Goal: Information Seeking & Learning: Check status

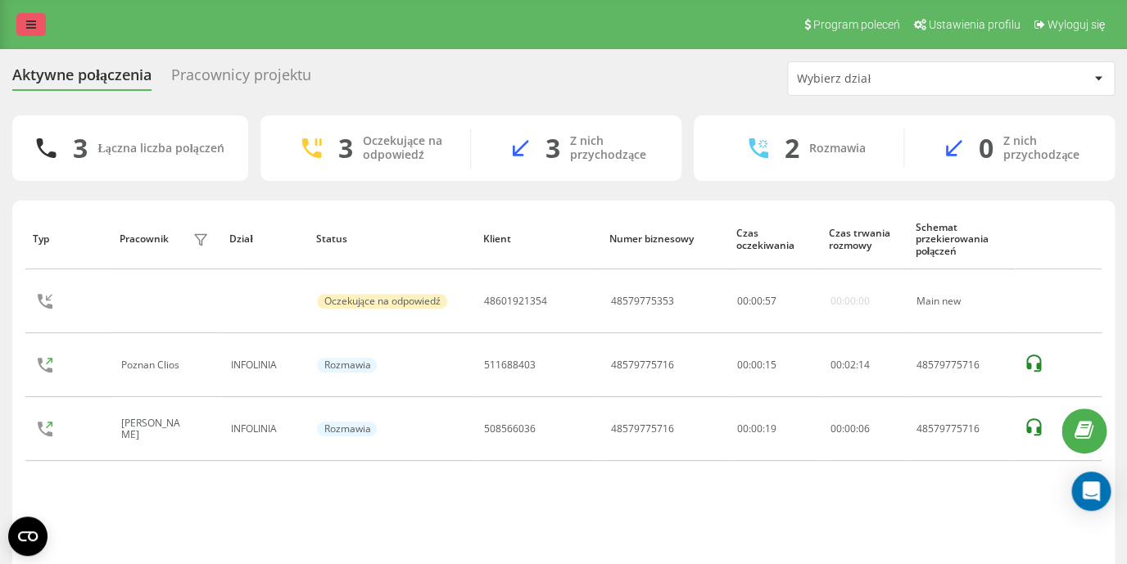
click at [38, 23] on link at bounding box center [30, 24] width 29 height 23
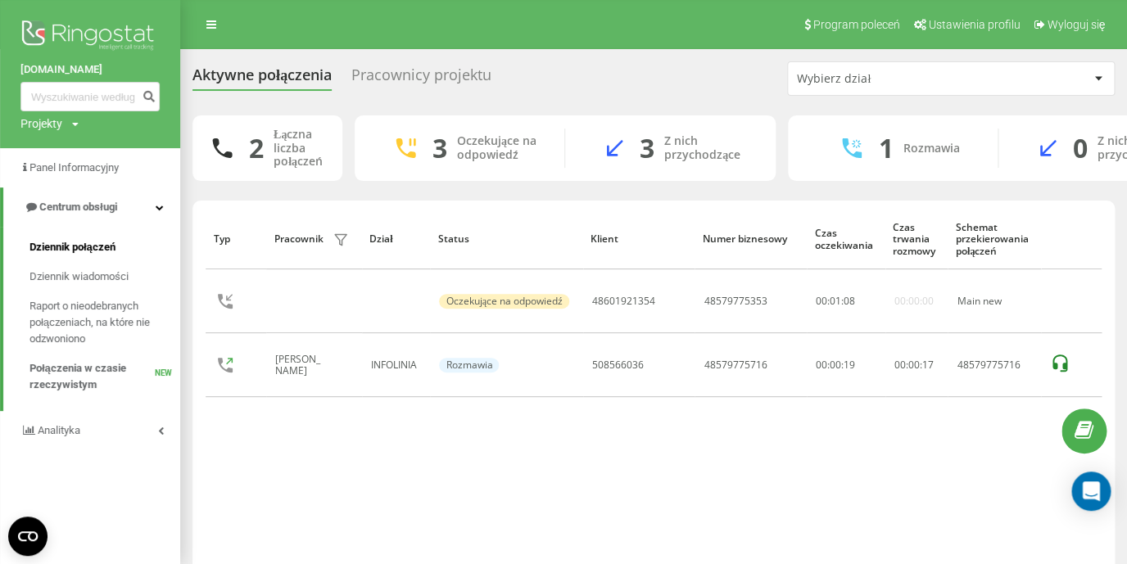
click at [66, 242] on span "Dziennik połączeń" at bounding box center [72, 247] width 86 height 16
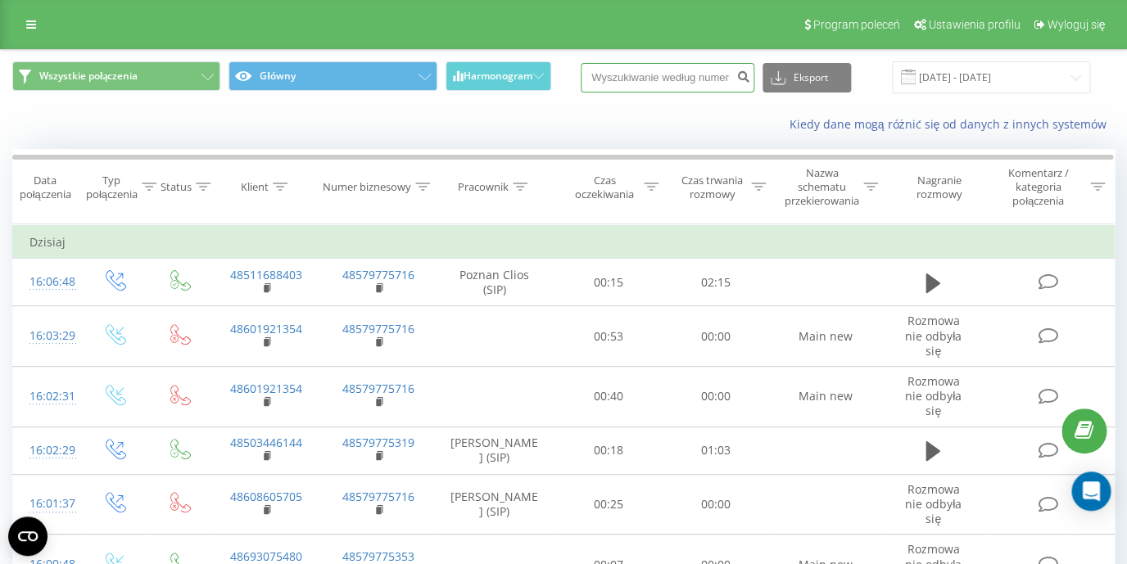
click at [648, 83] on input at bounding box center [667, 77] width 174 height 29
paste input "508 712 568"
type input "508 712 568"
click at [748, 79] on icon "submit" at bounding box center [743, 75] width 14 height 10
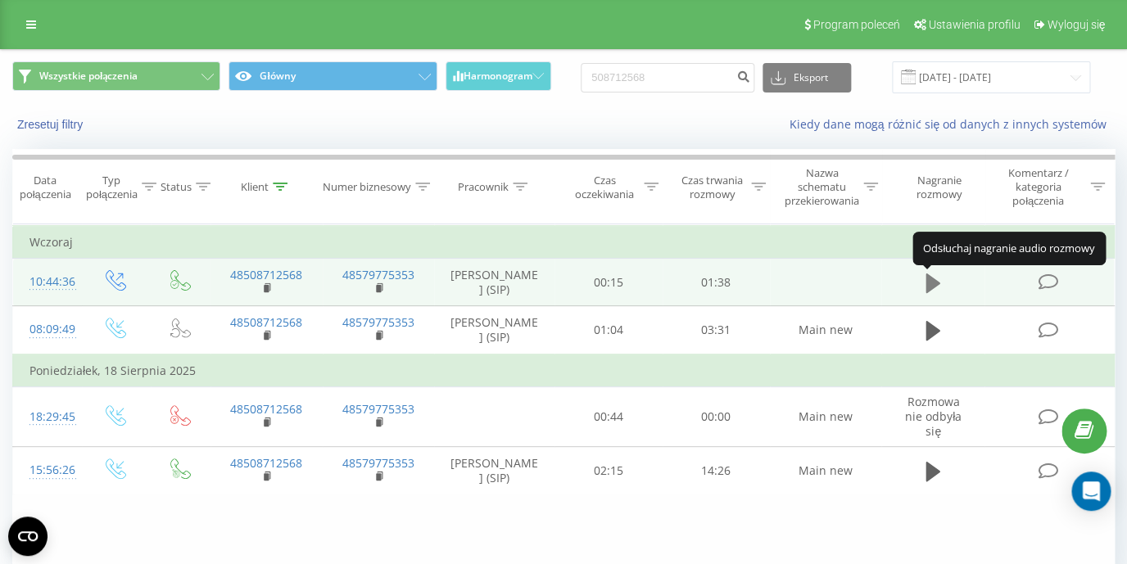
click at [939, 287] on icon at bounding box center [932, 283] width 15 height 20
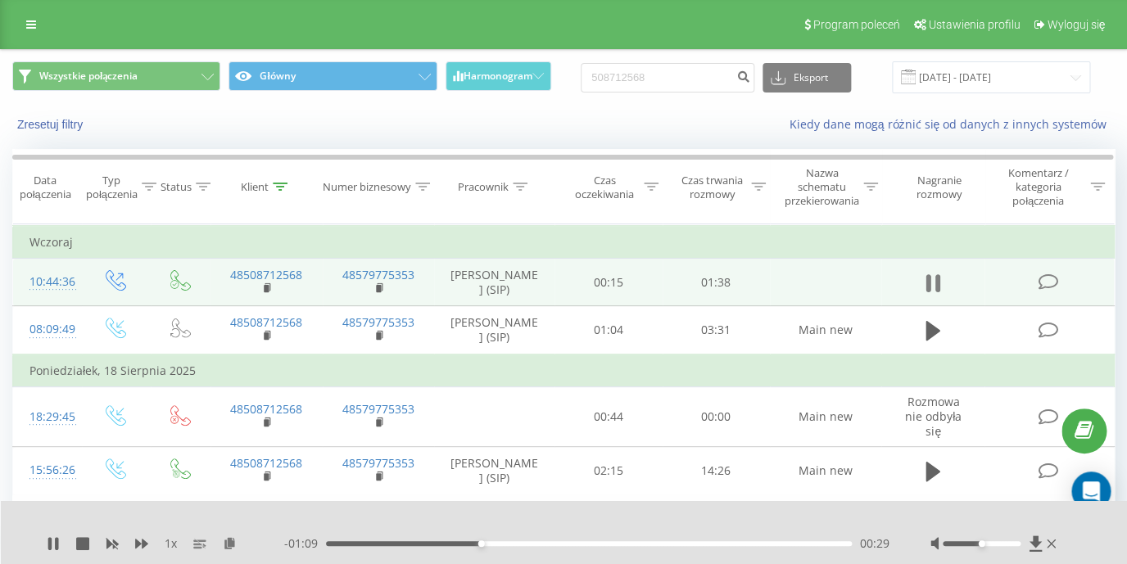
click at [933, 282] on icon at bounding box center [932, 283] width 15 height 23
click at [633, 539] on div "- 01:09 00:29 00:29" at bounding box center [586, 543] width 605 height 16
click at [635, 544] on div "00:29" at bounding box center [589, 543] width 526 height 5
click at [782, 544] on div "00:58" at bounding box center [589, 543] width 526 height 5
click at [846, 543] on div "01:25" at bounding box center [589, 543] width 526 height 5
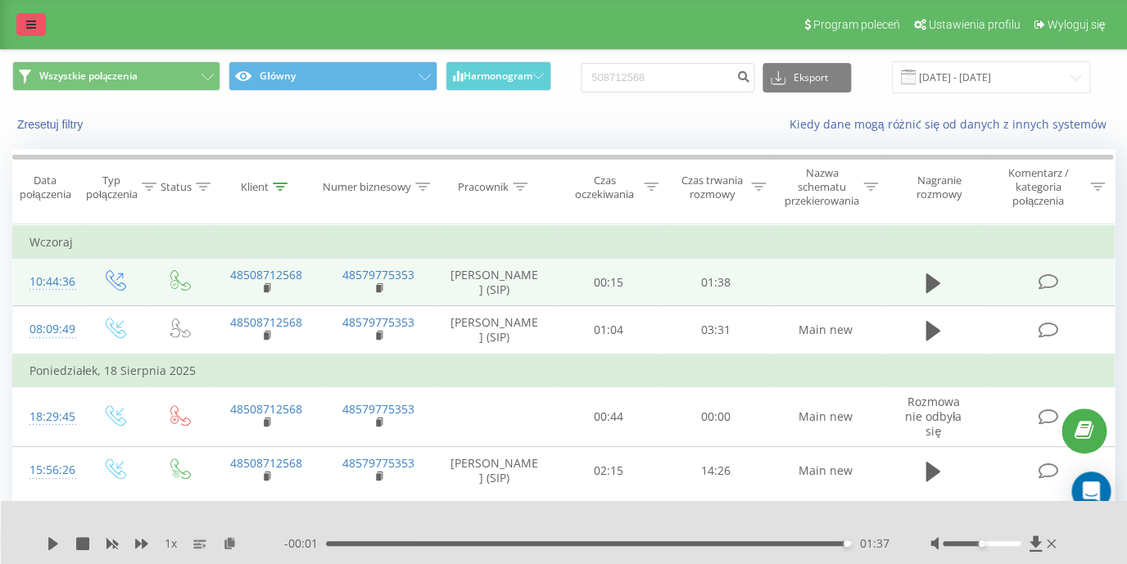
click at [21, 23] on link at bounding box center [30, 24] width 29 height 23
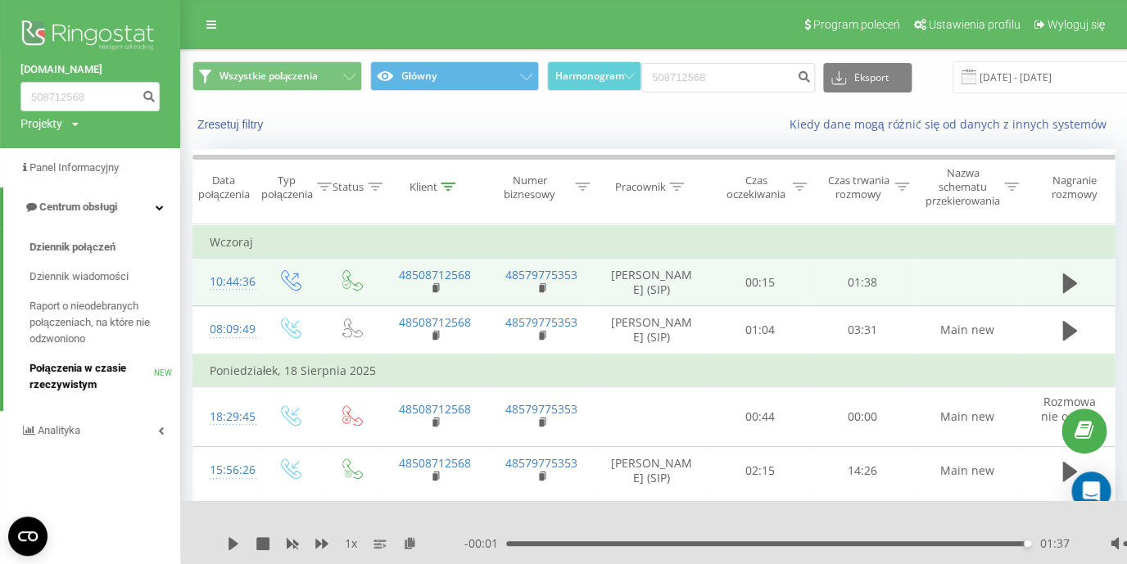
click at [88, 373] on span "Połączenia w czasie rzeczywistym" at bounding box center [91, 376] width 124 height 33
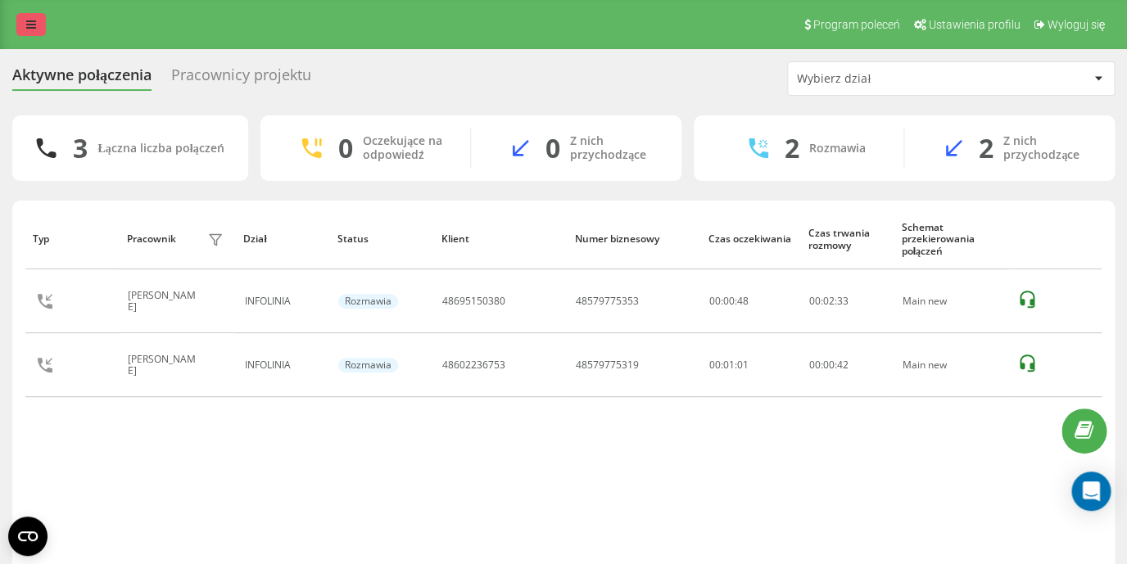
click at [38, 30] on link at bounding box center [30, 24] width 29 height 23
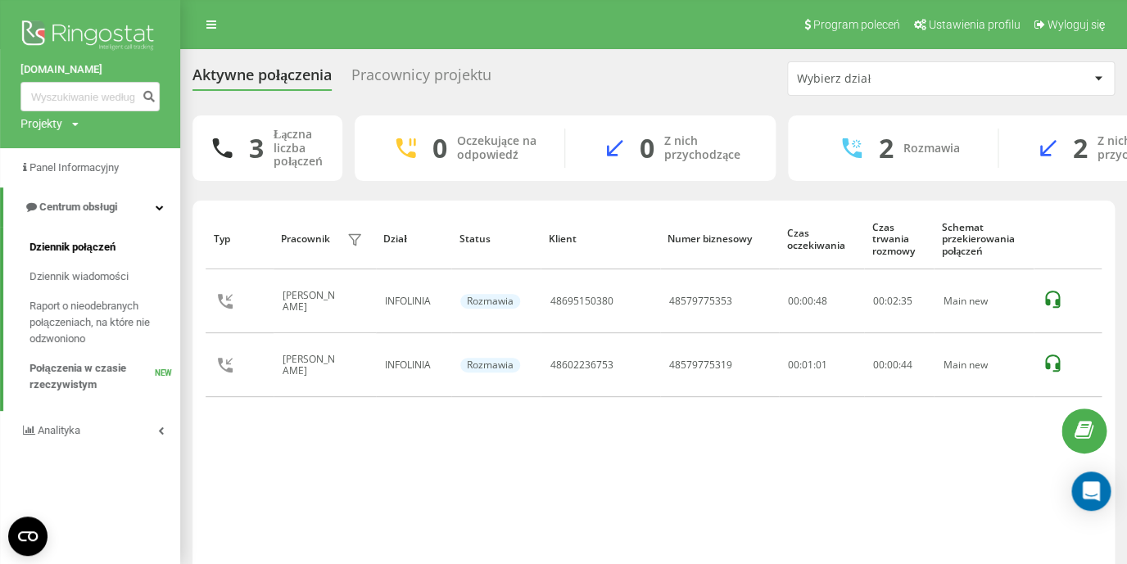
click at [102, 248] on span "Dziennik połączeń" at bounding box center [72, 247] width 86 height 16
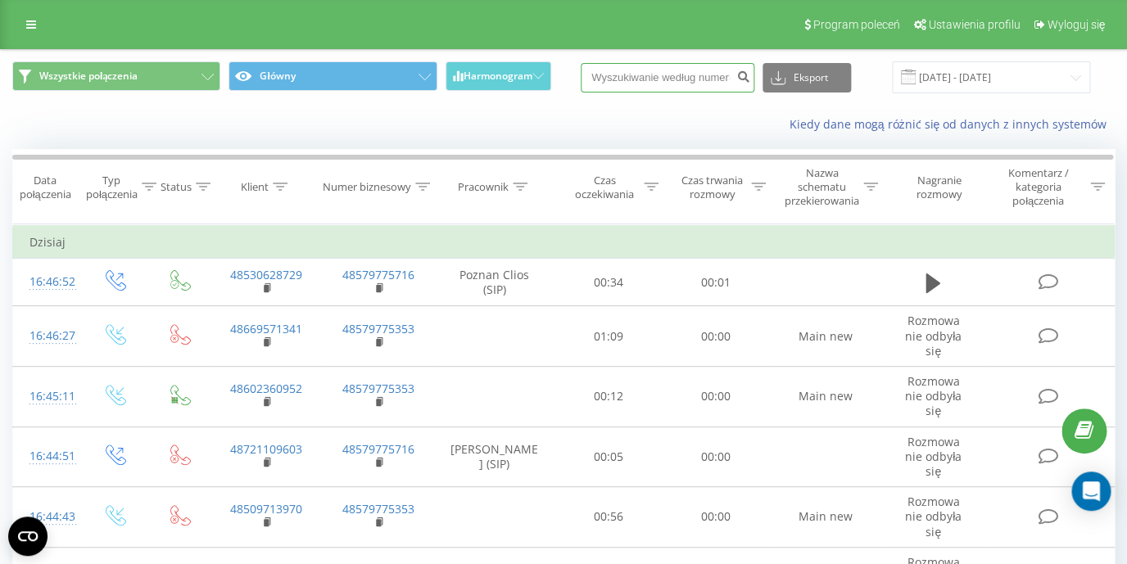
click at [640, 79] on input at bounding box center [667, 77] width 174 height 29
paste input "48602236753"
type input "48602236753"
click at [750, 79] on icon "submit" at bounding box center [743, 75] width 14 height 10
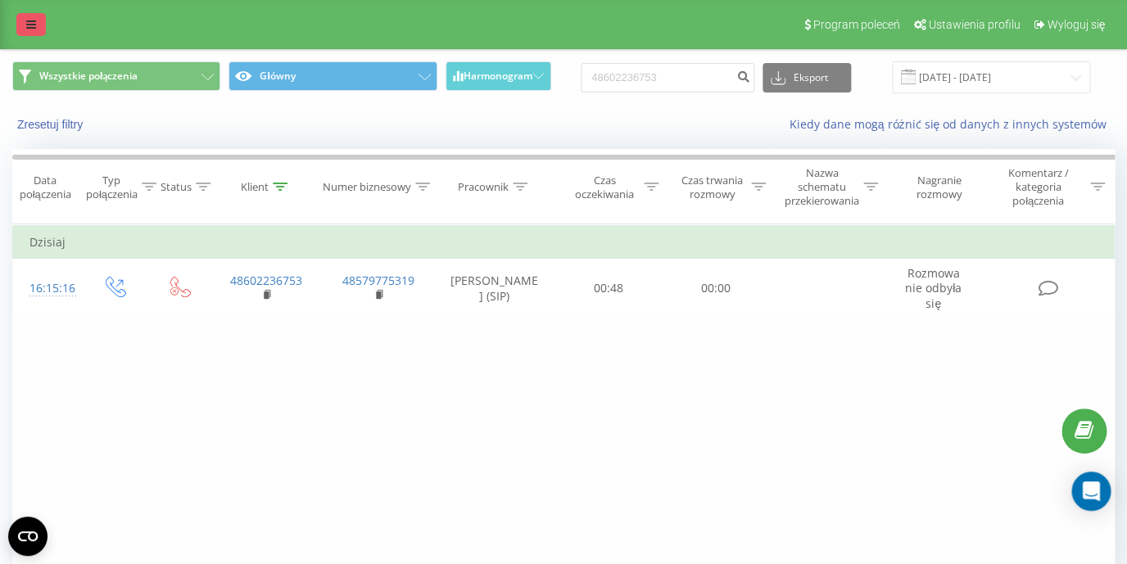
click at [29, 24] on icon at bounding box center [31, 24] width 10 height 11
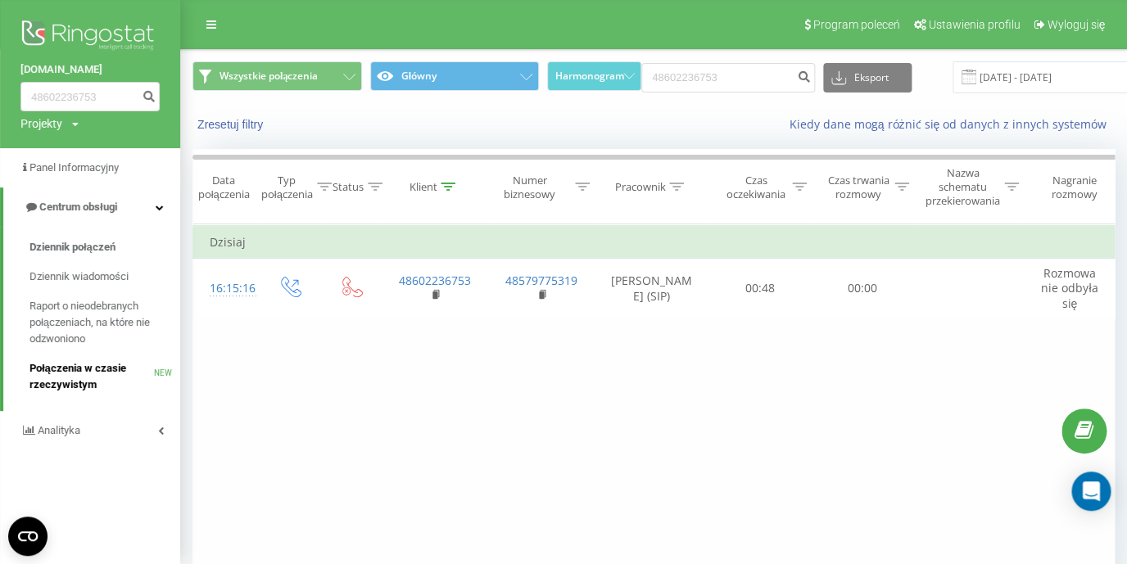
click at [62, 380] on span "Połączenia w czasie rzeczywistym" at bounding box center [91, 376] width 124 height 33
